Goal: Task Accomplishment & Management: Use online tool/utility

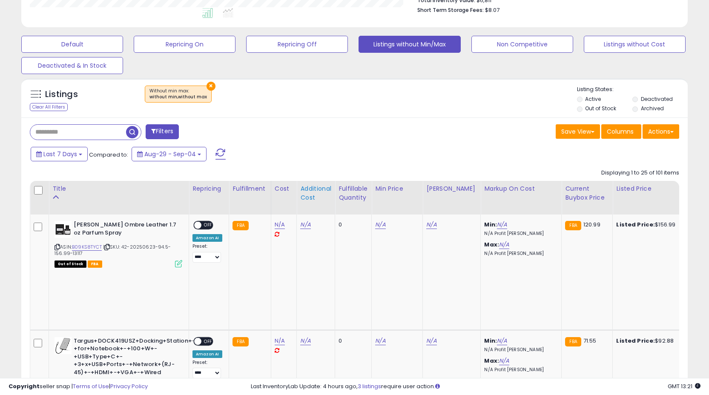
scroll to position [233, 0]
drag, startPoint x: 310, startPoint y: 187, endPoint x: 353, endPoint y: 187, distance: 43.4
click at [310, 187] on div "Additional Cost" at bounding box center [315, 193] width 31 height 18
click at [353, 109] on div "× Without min max : without min,without max" at bounding box center [355, 97] width 443 height 24
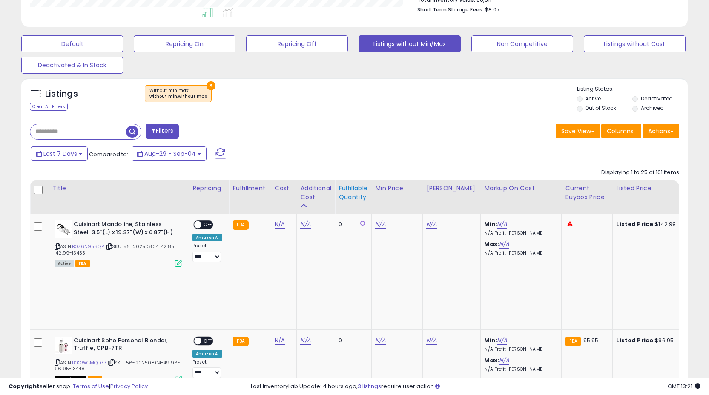
click at [350, 188] on div "Fulfillable Quantity" at bounding box center [352, 193] width 29 height 18
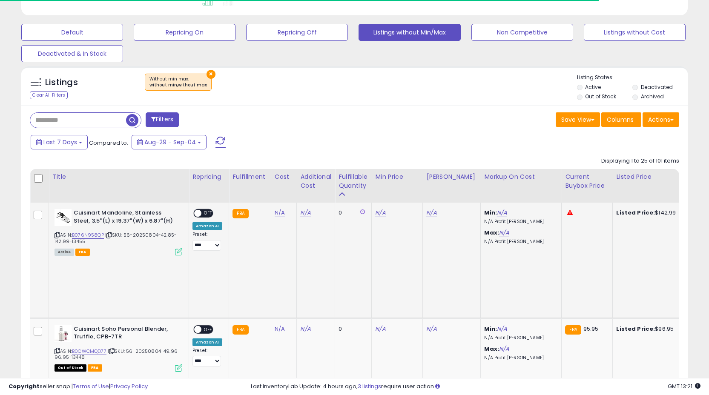
scroll to position [259, 0]
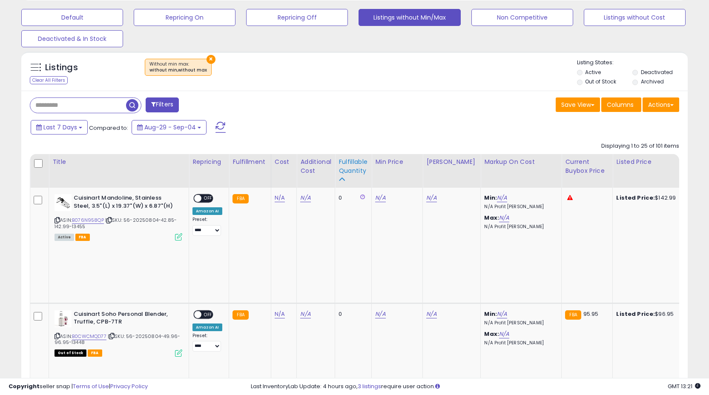
click at [354, 168] on div "Fulfillable Quantity" at bounding box center [352, 166] width 29 height 18
drag, startPoint x: 603, startPoint y: 17, endPoint x: 273, endPoint y: 121, distance: 345.5
click at [603, 17] on button "Listings without Cost" at bounding box center [634, 17] width 102 height 17
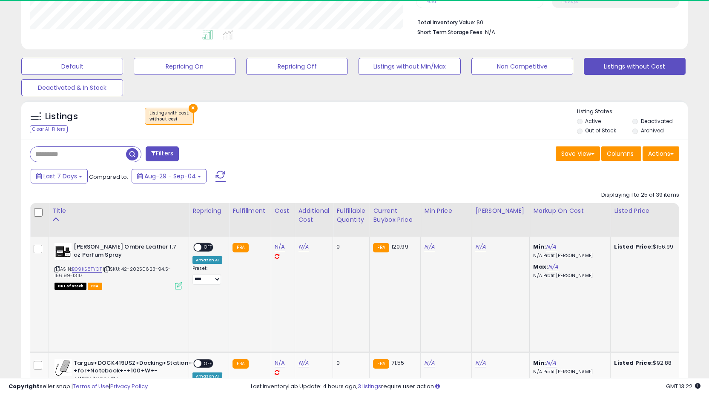
scroll to position [213, 0]
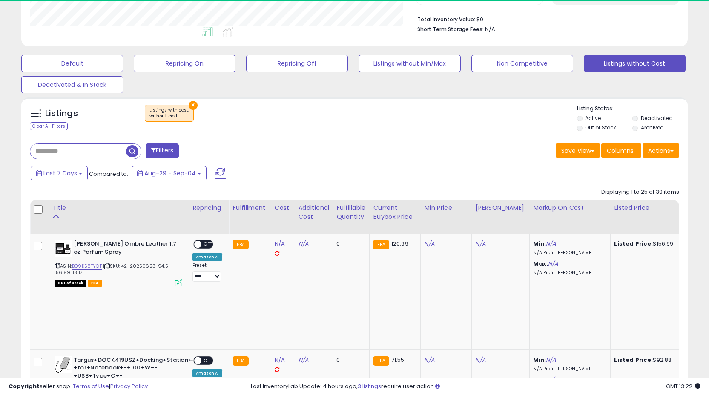
drag, startPoint x: 351, startPoint y: 210, endPoint x: 354, endPoint y: 172, distance: 37.6
click at [351, 210] on div "Fulfillable Quantity" at bounding box center [350, 212] width 29 height 18
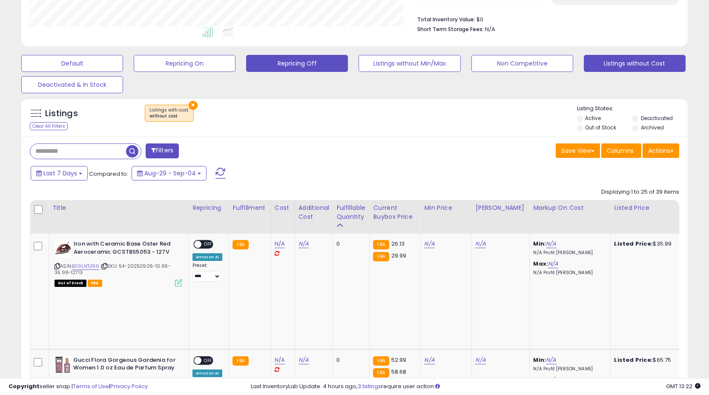
click at [283, 61] on button "Repricing Off" at bounding box center [297, 63] width 102 height 17
